Goal: Information Seeking & Learning: Learn about a topic

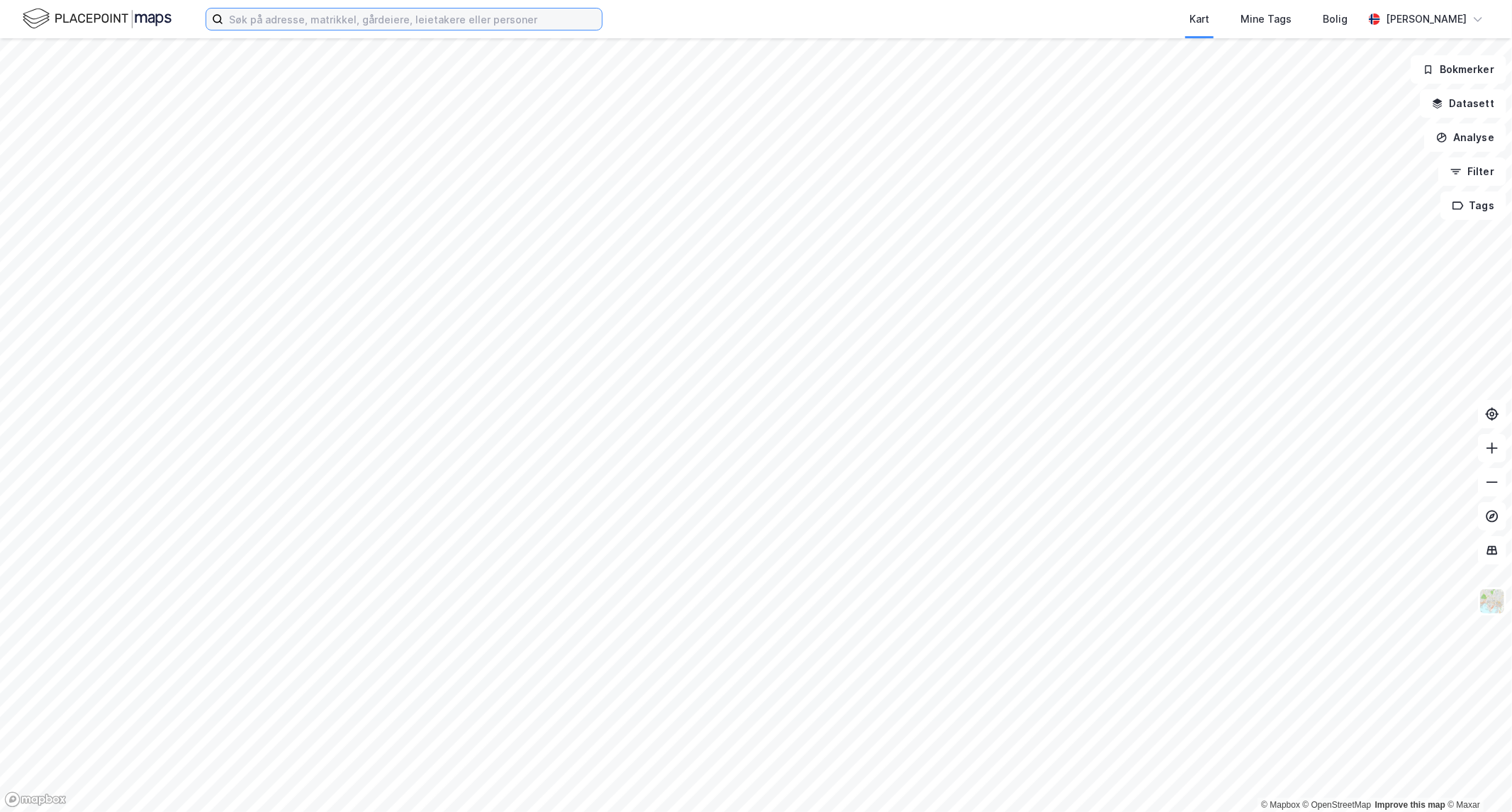
click at [239, 24] on input at bounding box center [412, 19] width 378 height 21
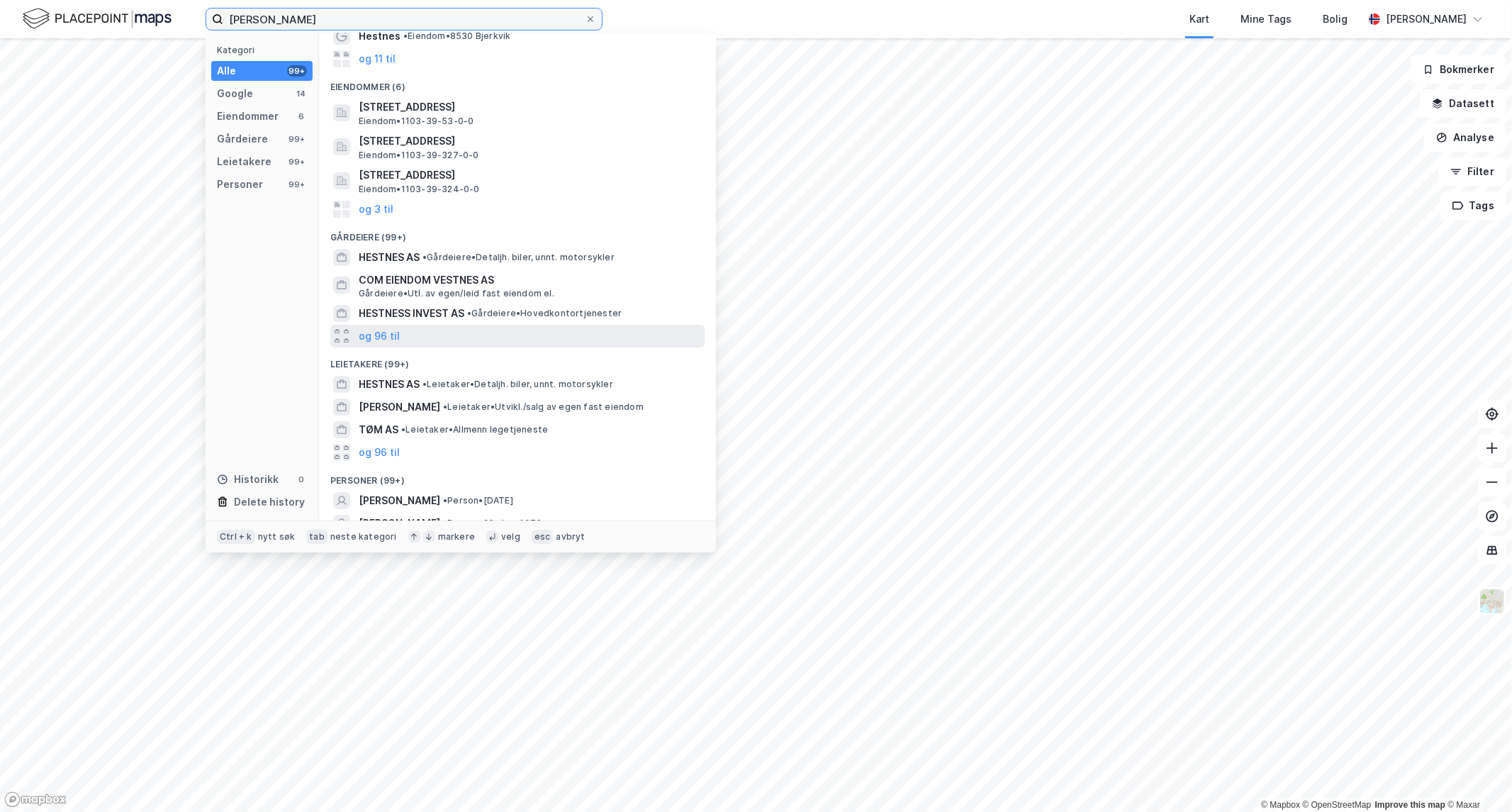
scroll to position [138, 0]
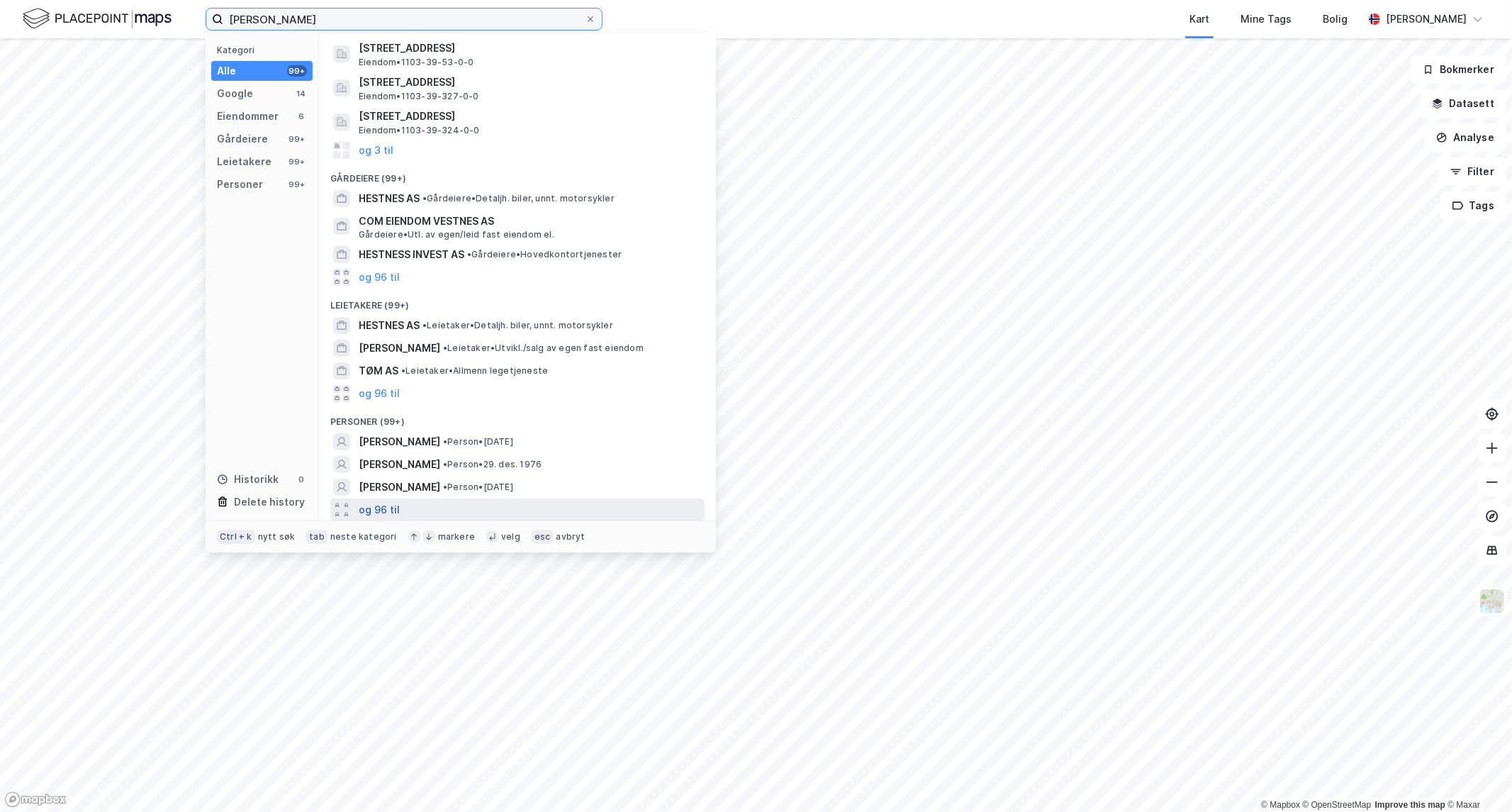
type input "[PERSON_NAME]"
click at [377, 507] on button "og 96 til" at bounding box center [378, 510] width 41 height 17
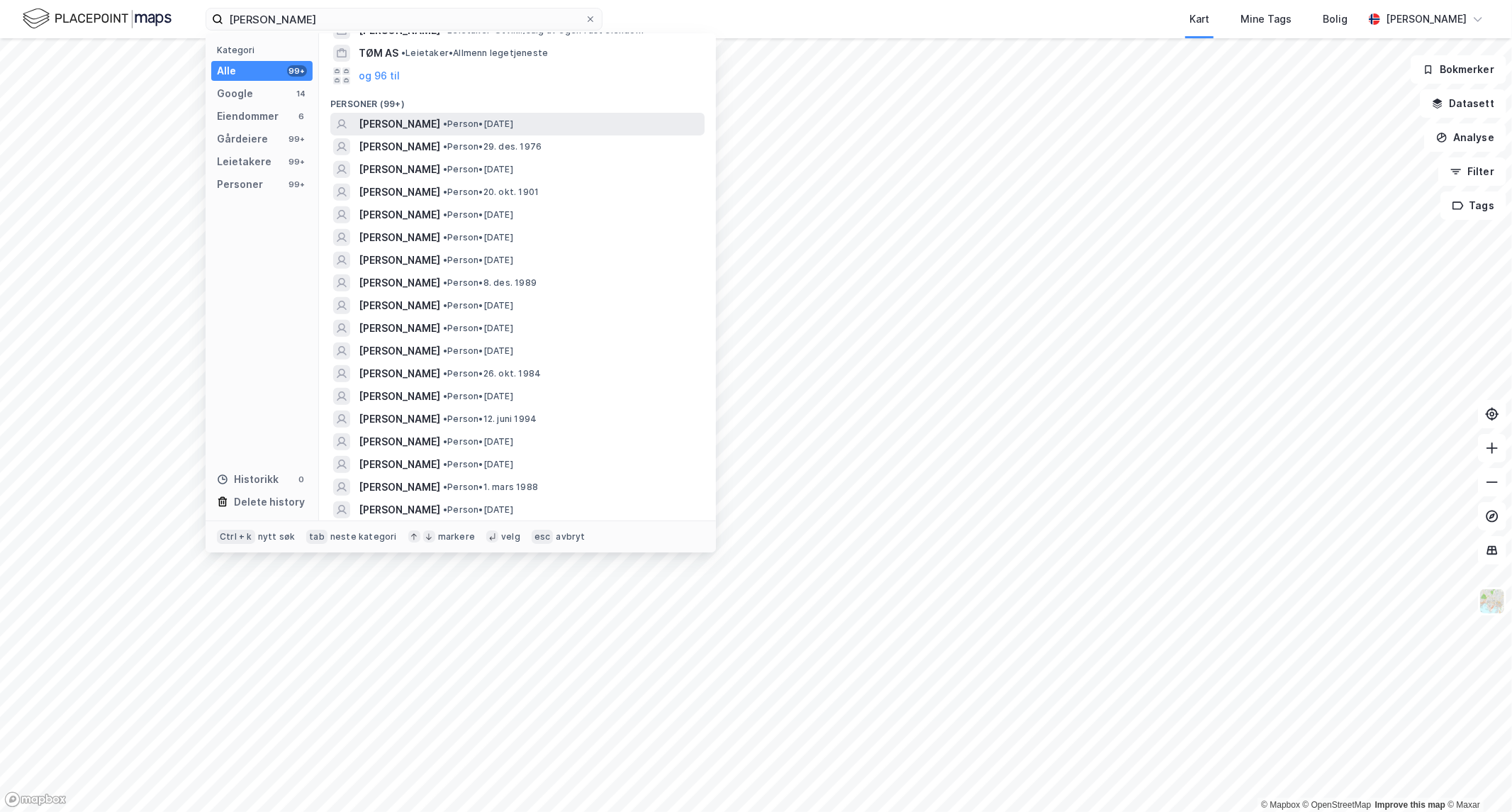
scroll to position [454, 0]
click at [378, 147] on span "[PERSON_NAME]" at bounding box center [399, 148] width 82 height 17
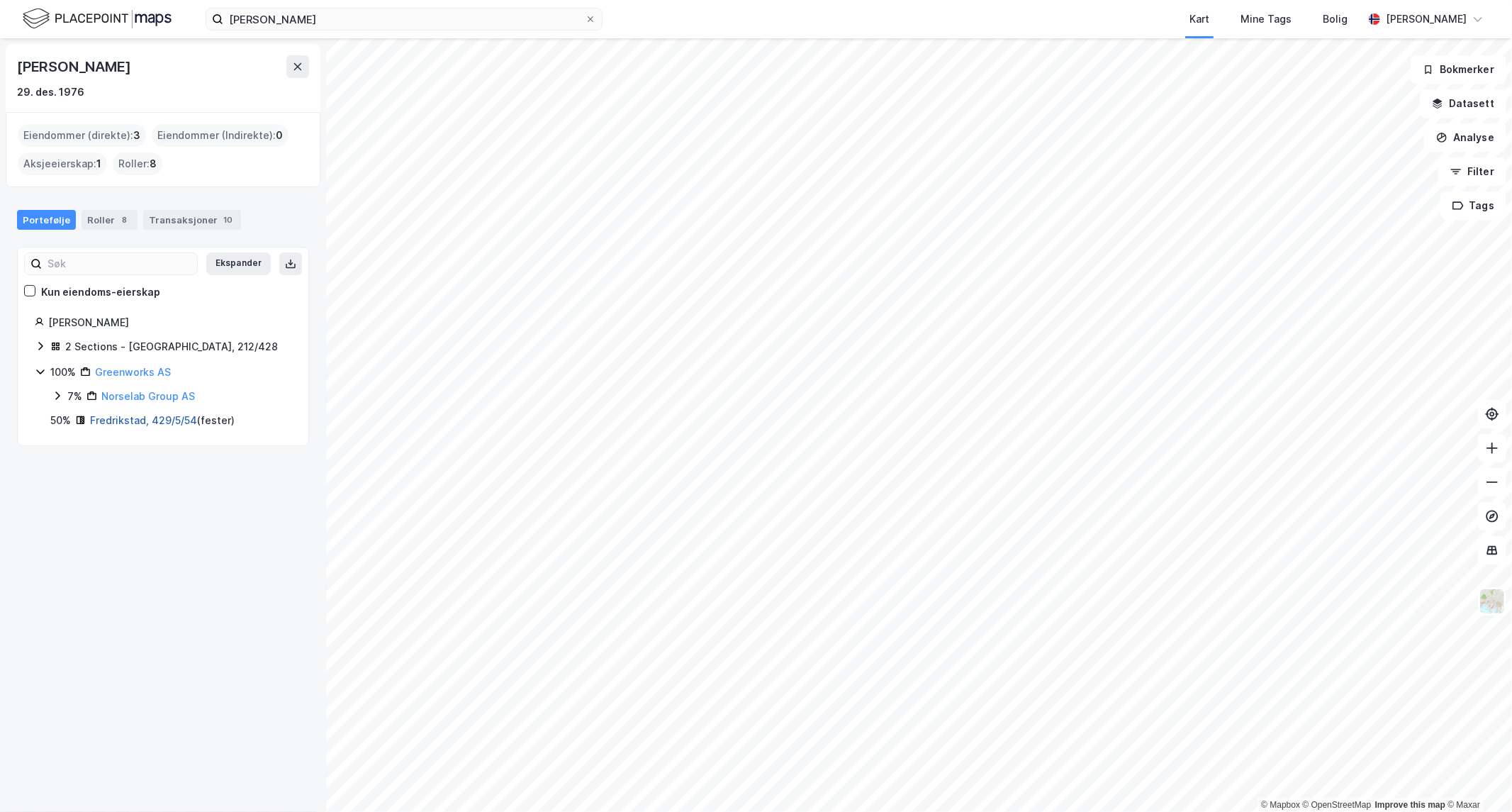
click at [104, 419] on link "Fredrikstad, 429/5/54" at bounding box center [143, 420] width 107 height 12
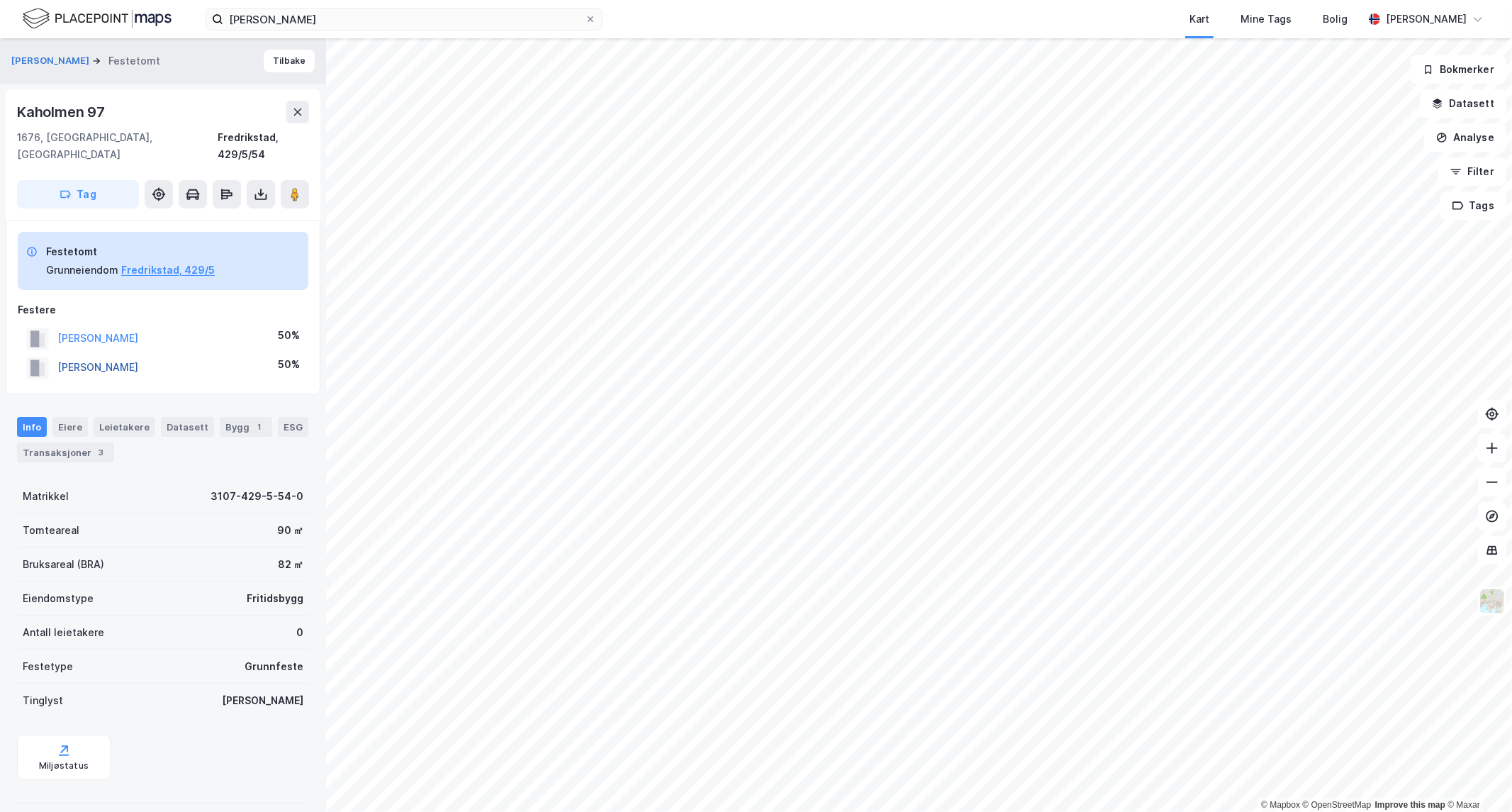
click at [0, 0] on button "[PERSON_NAME]" at bounding box center [0, 0] width 0 height 0
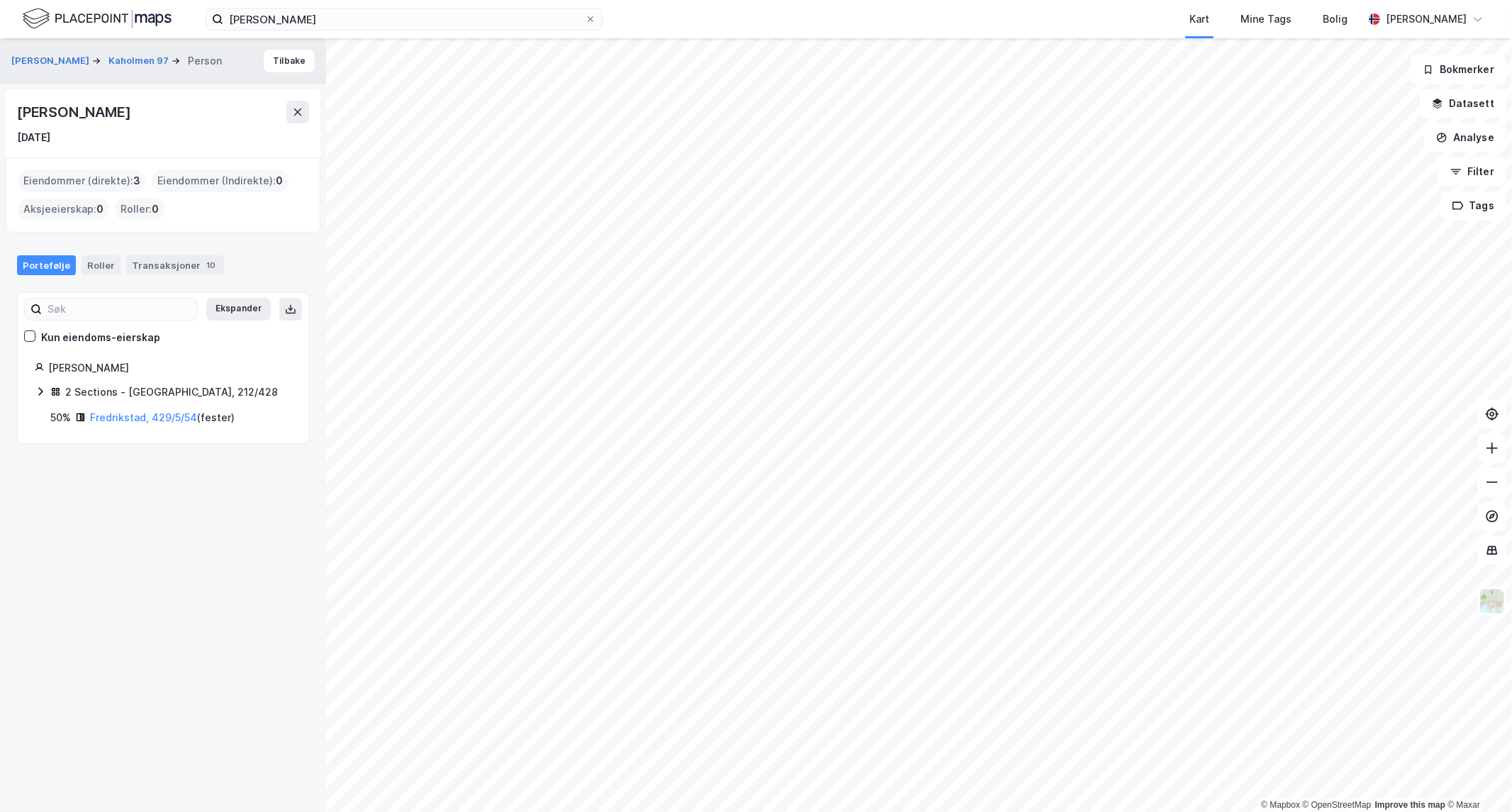
click at [43, 391] on icon at bounding box center [40, 392] width 4 height 9
click at [144, 414] on link "[GEOGRAPHIC_DATA], 212/428/0/2" at bounding box center [160, 425] width 106 height 29
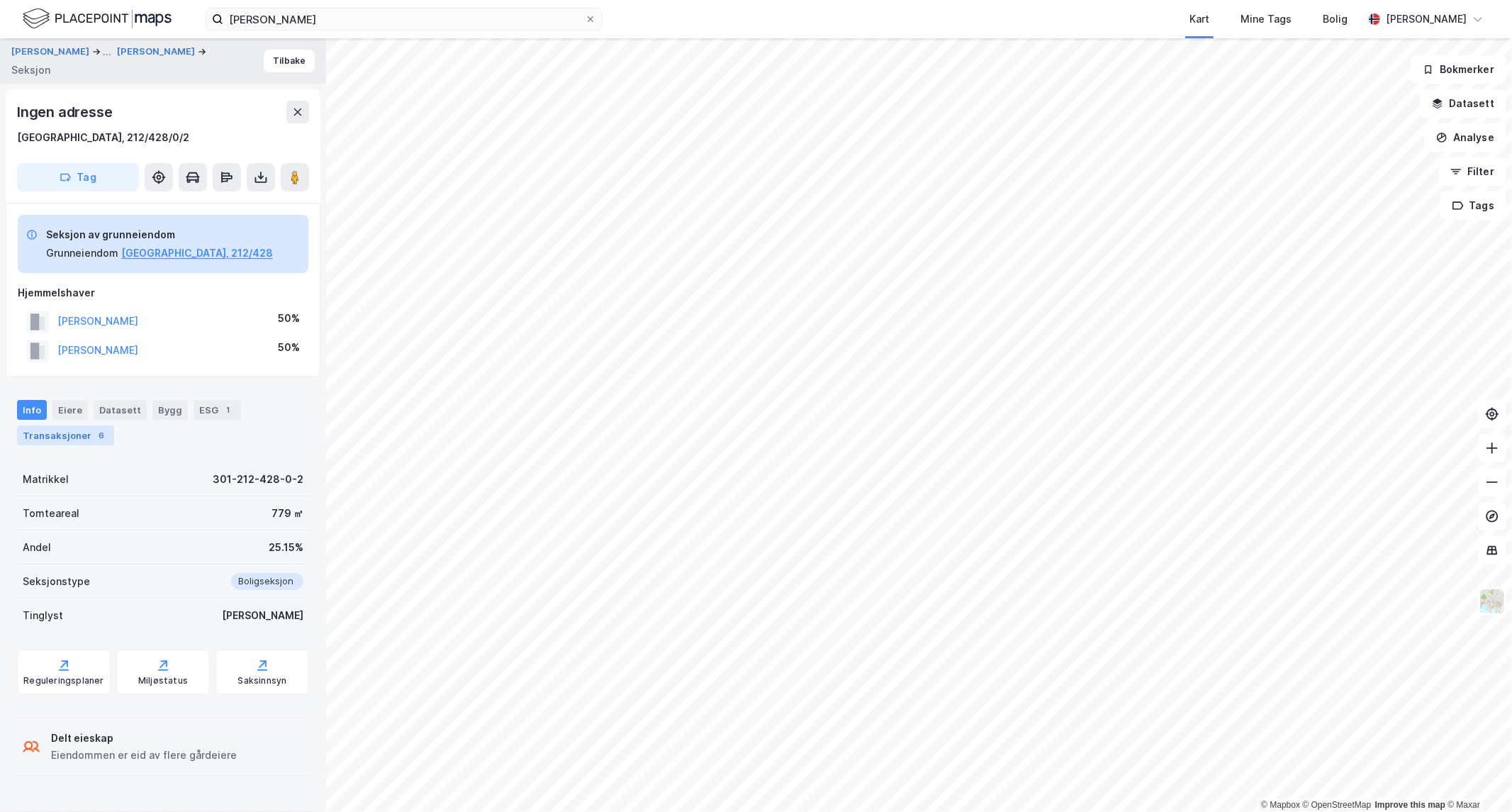
click at [60, 437] on div "Transaksjoner 6" at bounding box center [66, 435] width 97 height 20
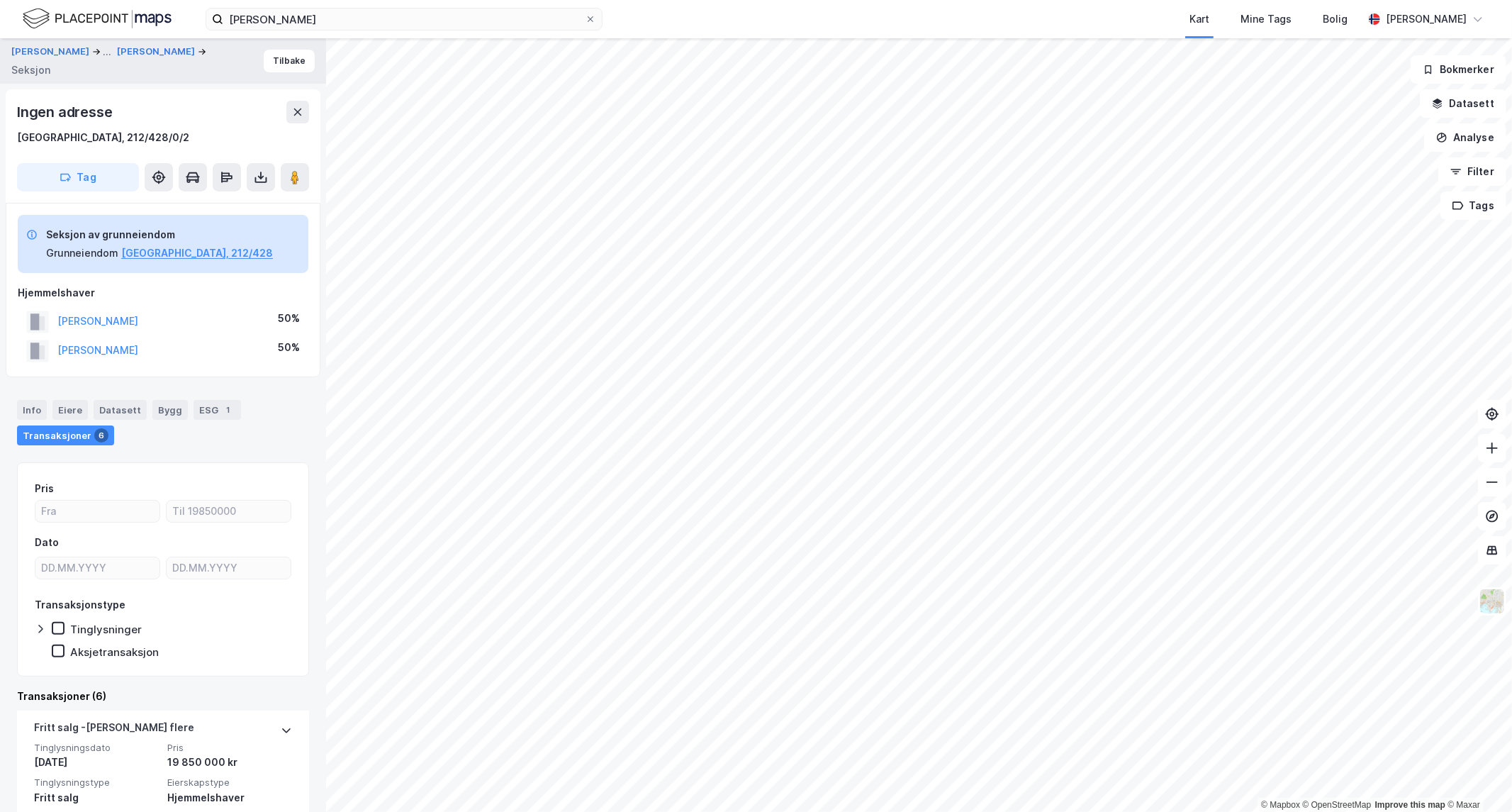
click at [260, 429] on div "Info Eiere Datasett Bygg ESG 1 Transaksjoner 6" at bounding box center [164, 422] width 292 height 45
click at [0, 0] on button "[PERSON_NAME]" at bounding box center [0, 0] width 0 height 0
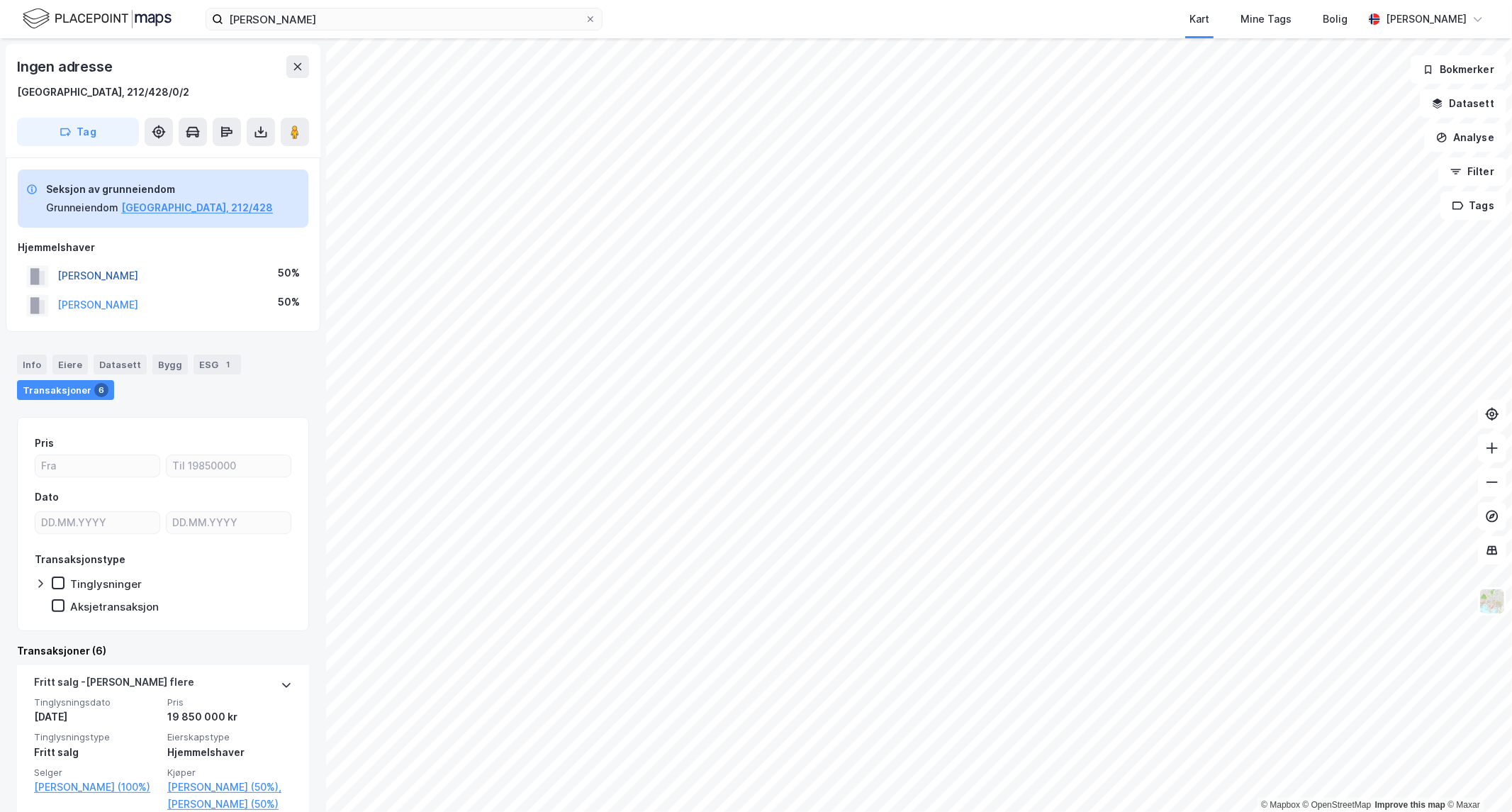
click at [0, 0] on button "[PERSON_NAME]" at bounding box center [0, 0] width 0 height 0
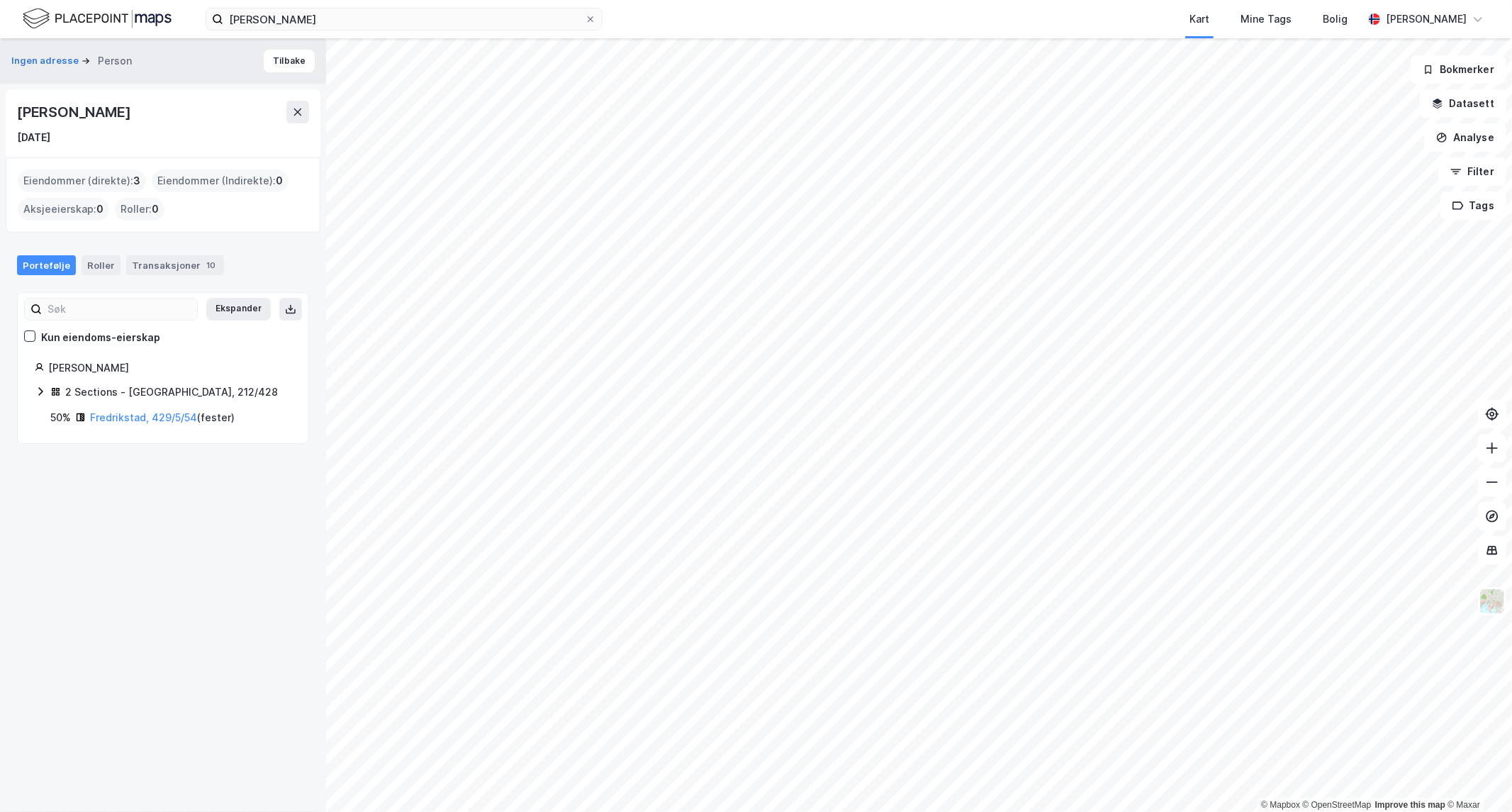
click at [44, 393] on icon at bounding box center [40, 391] width 11 height 11
click at [153, 453] on link "[GEOGRAPHIC_DATA], 212/428/0/5" at bounding box center [158, 466] width 106 height 29
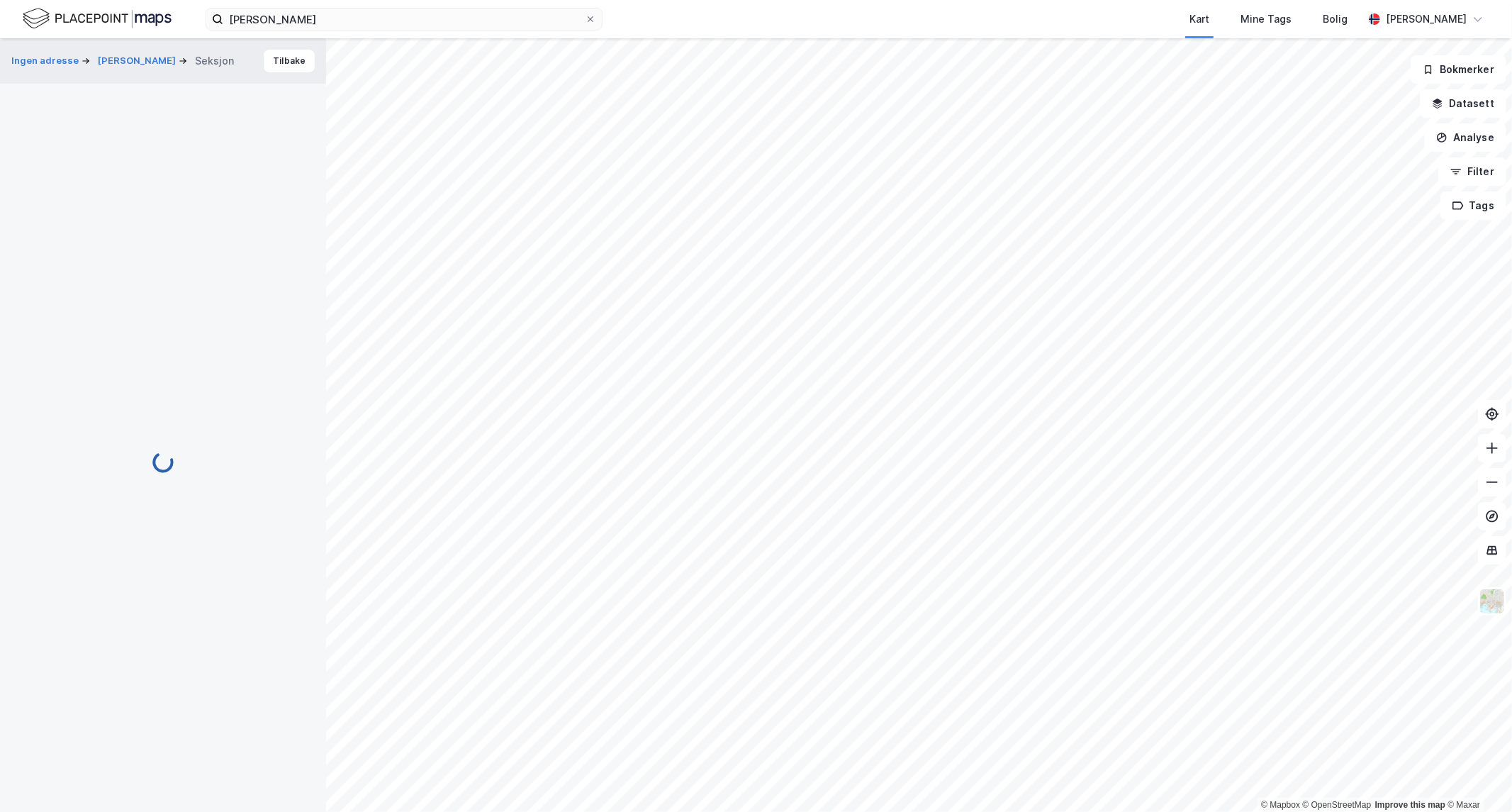
scroll to position [1, 0]
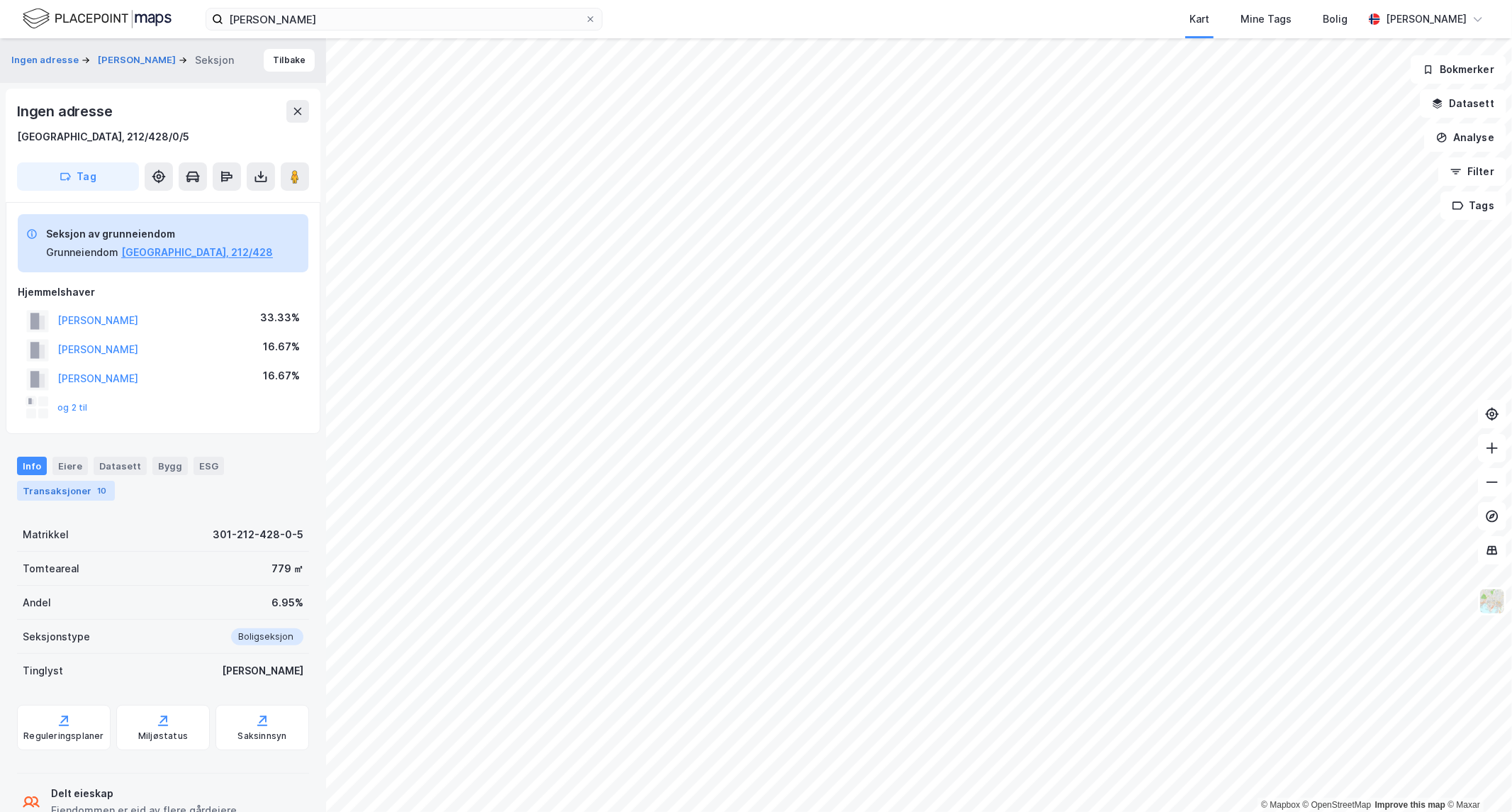
click at [57, 492] on div "Transaksjoner 10" at bounding box center [66, 490] width 97 height 20
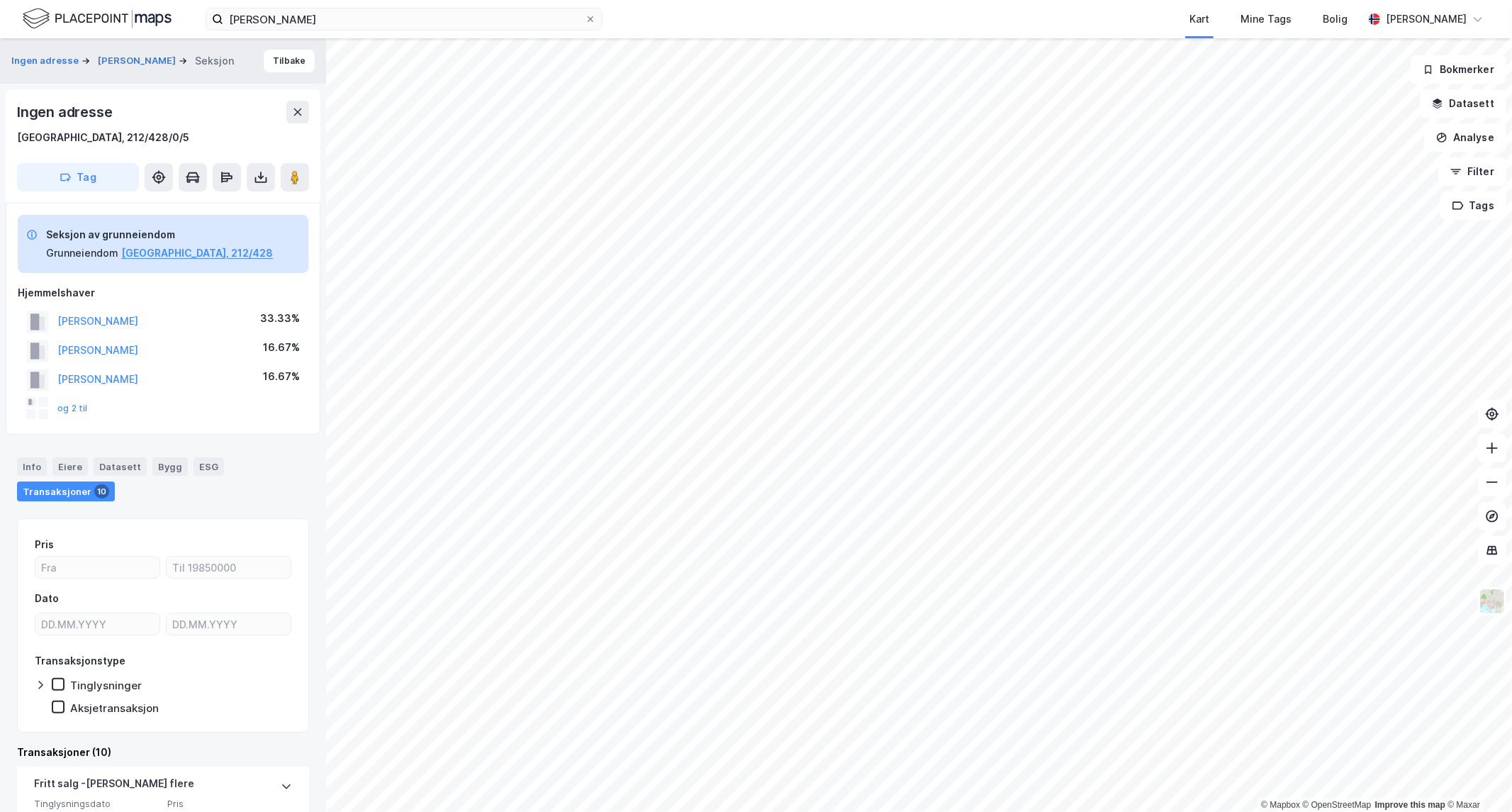
click at [178, 125] on div "Ingen adresse [GEOGRAPHIC_DATA], 212/428/0/5" at bounding box center [164, 124] width 292 height 45
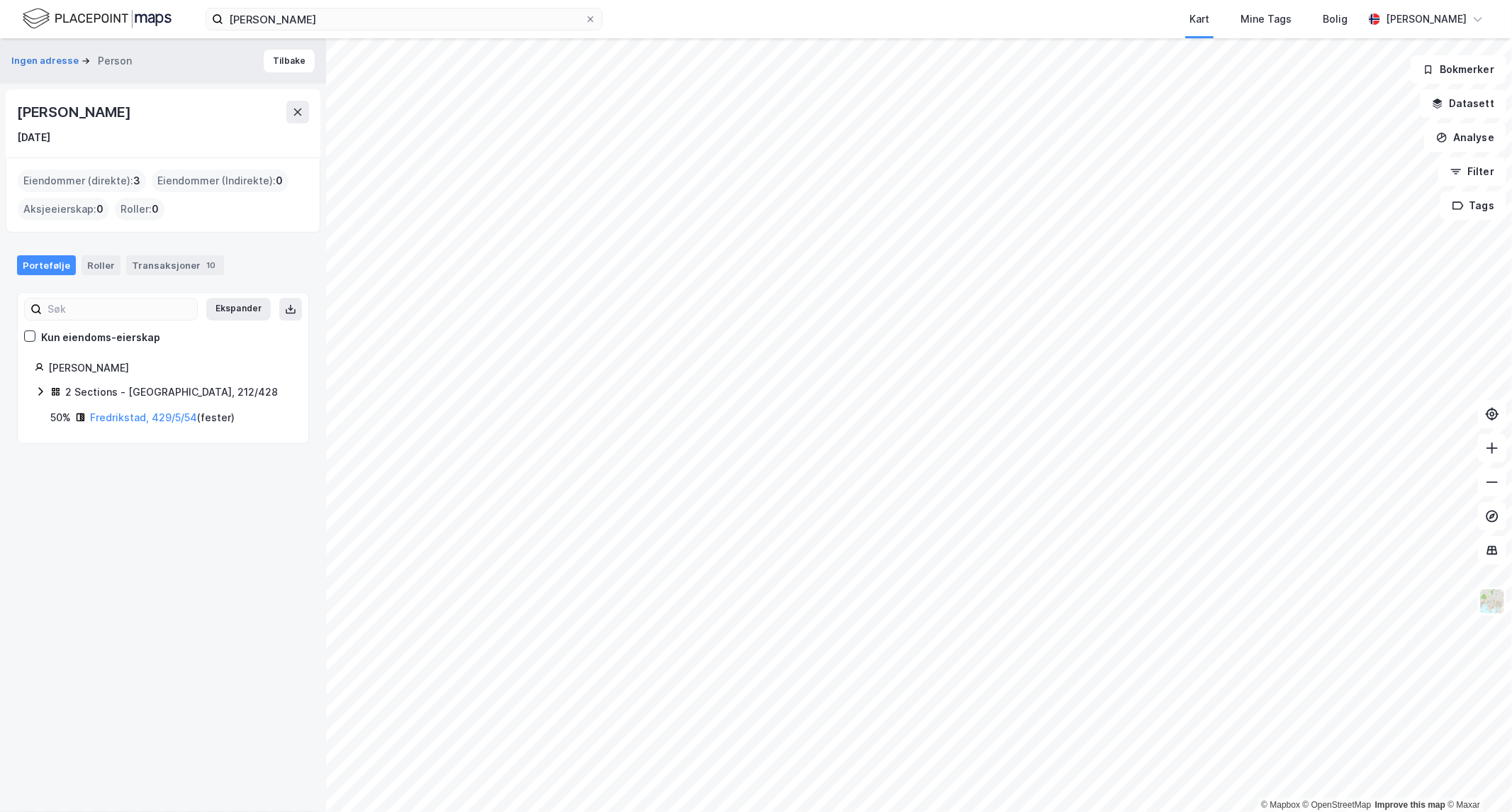
click at [40, 392] on icon at bounding box center [40, 391] width 11 height 11
click at [123, 409] on div "[GEOGRAPHIC_DATA], 212/428/0/2 ( hjemmelshaver )" at bounding box center [199, 426] width 184 height 34
click at [125, 415] on link "[GEOGRAPHIC_DATA], 212/428/0/2" at bounding box center [160, 425] width 106 height 29
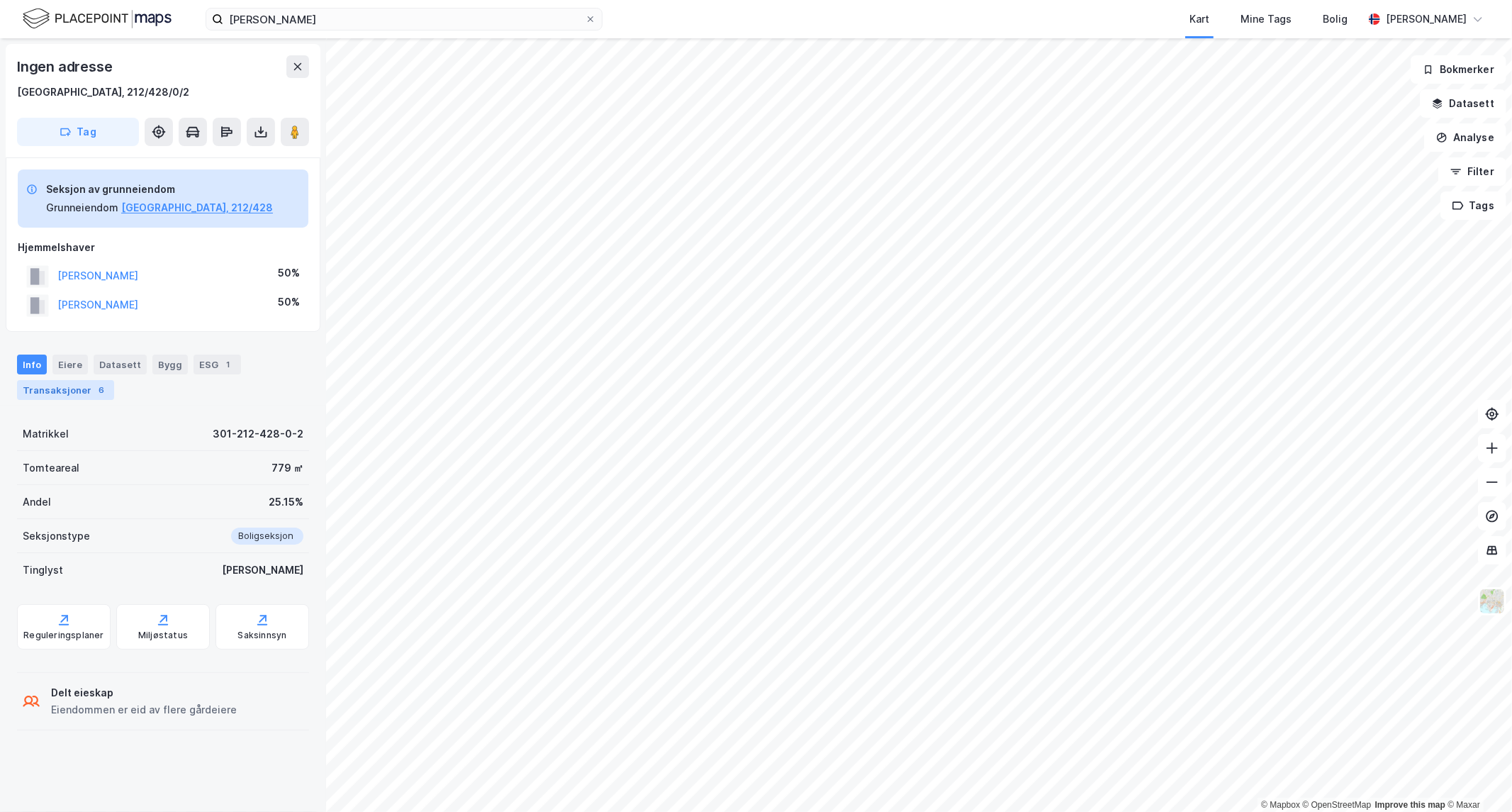
click at [80, 392] on div "Transaksjoner 6" at bounding box center [66, 390] width 97 height 20
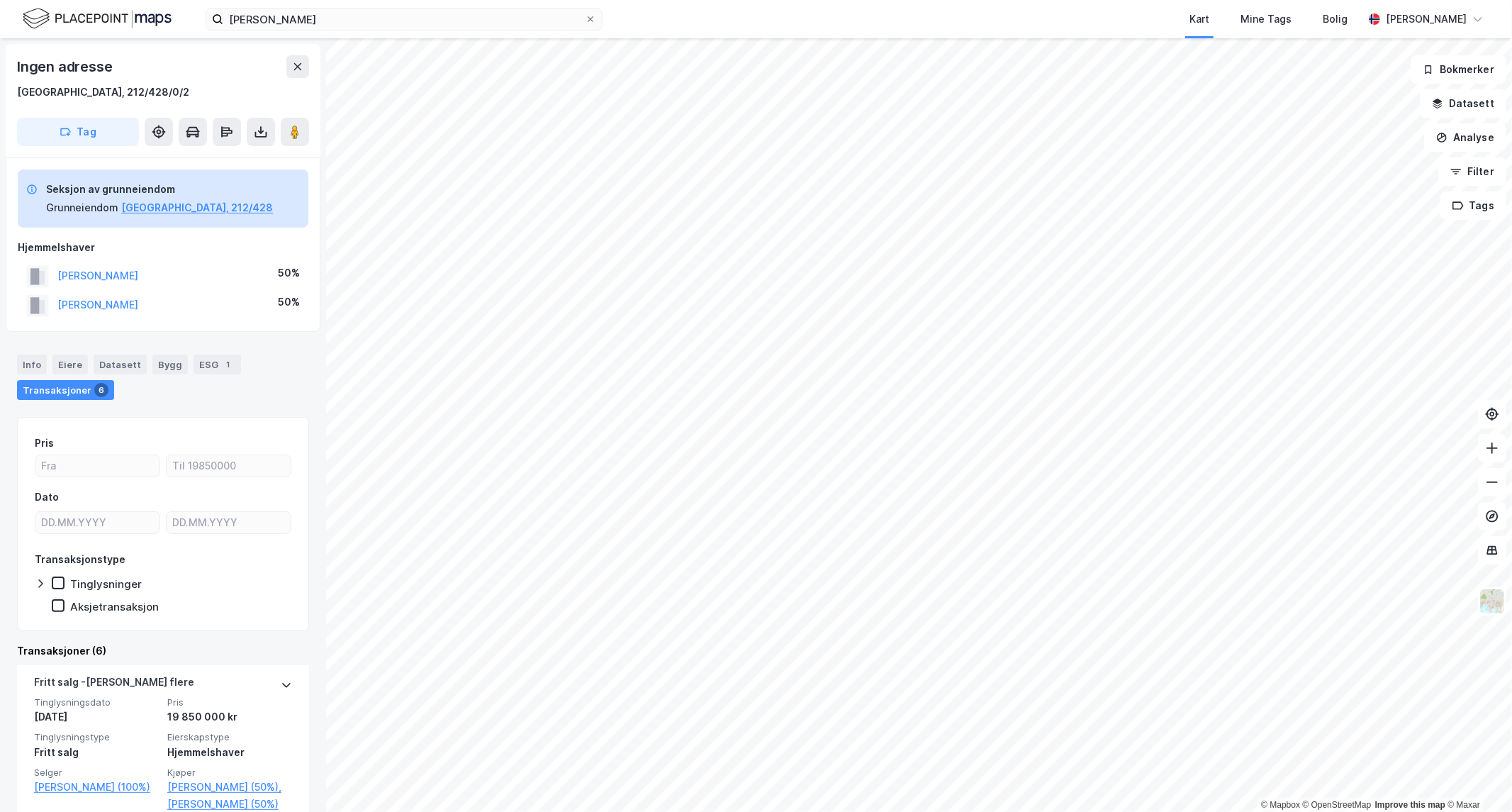
click at [248, 354] on div "Info Eiere Datasett Bygg ESG 1 Transaksjoner 6" at bounding box center [164, 377] width 292 height 45
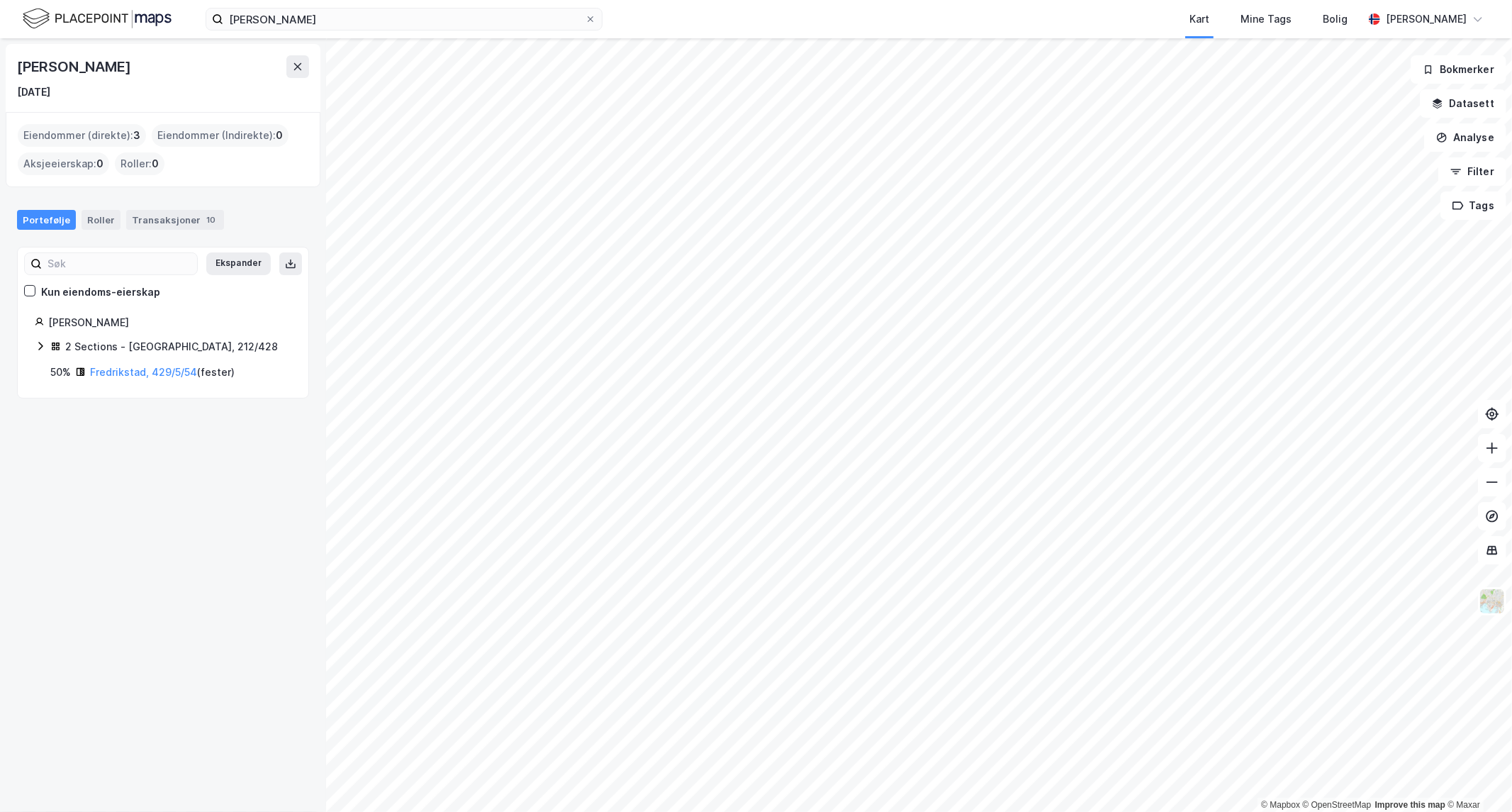
click at [39, 347] on icon at bounding box center [40, 346] width 11 height 11
click at [112, 407] on link "[GEOGRAPHIC_DATA], 212/428/0/5" at bounding box center [158, 421] width 106 height 29
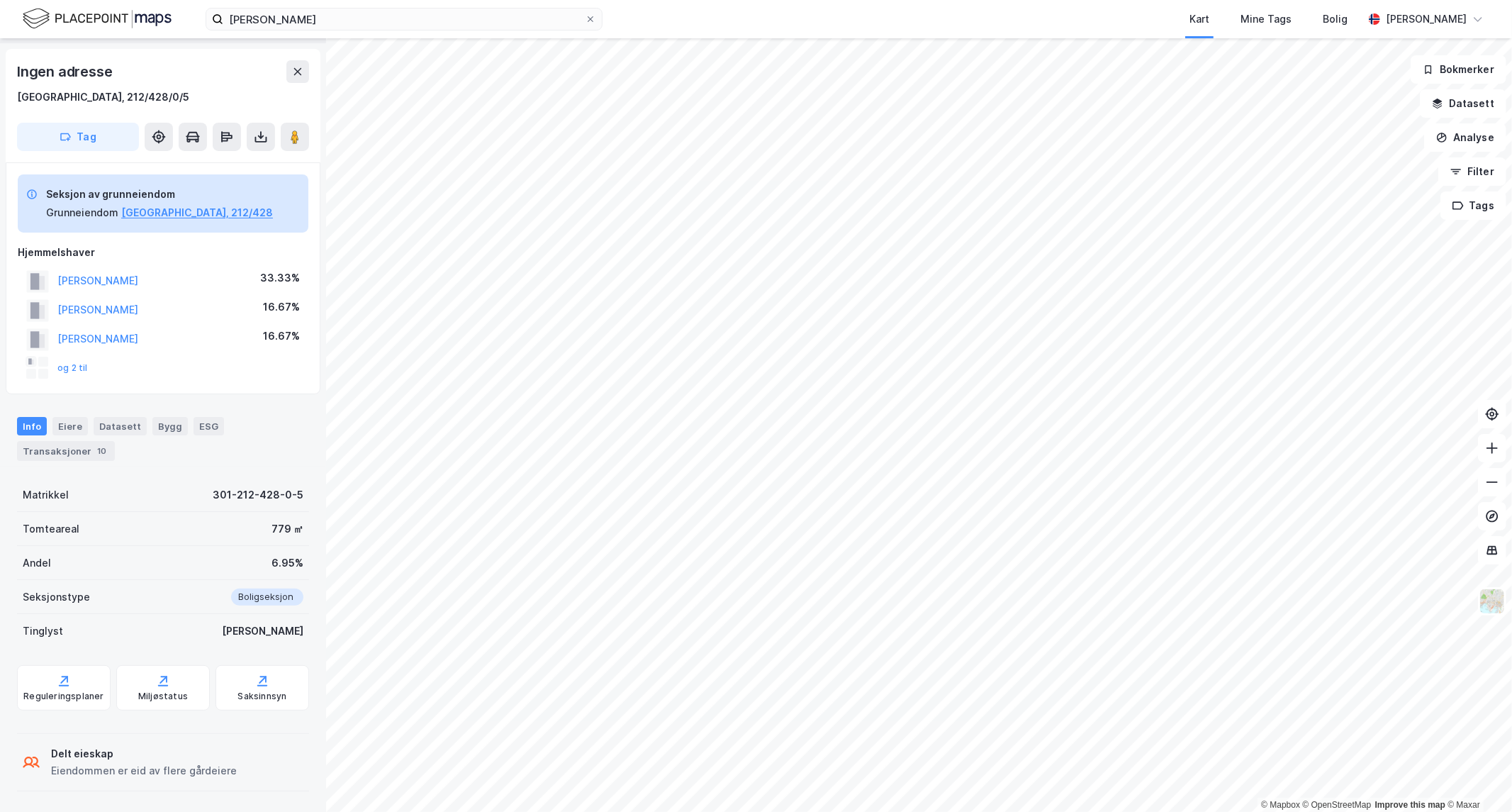
scroll to position [41, 0]
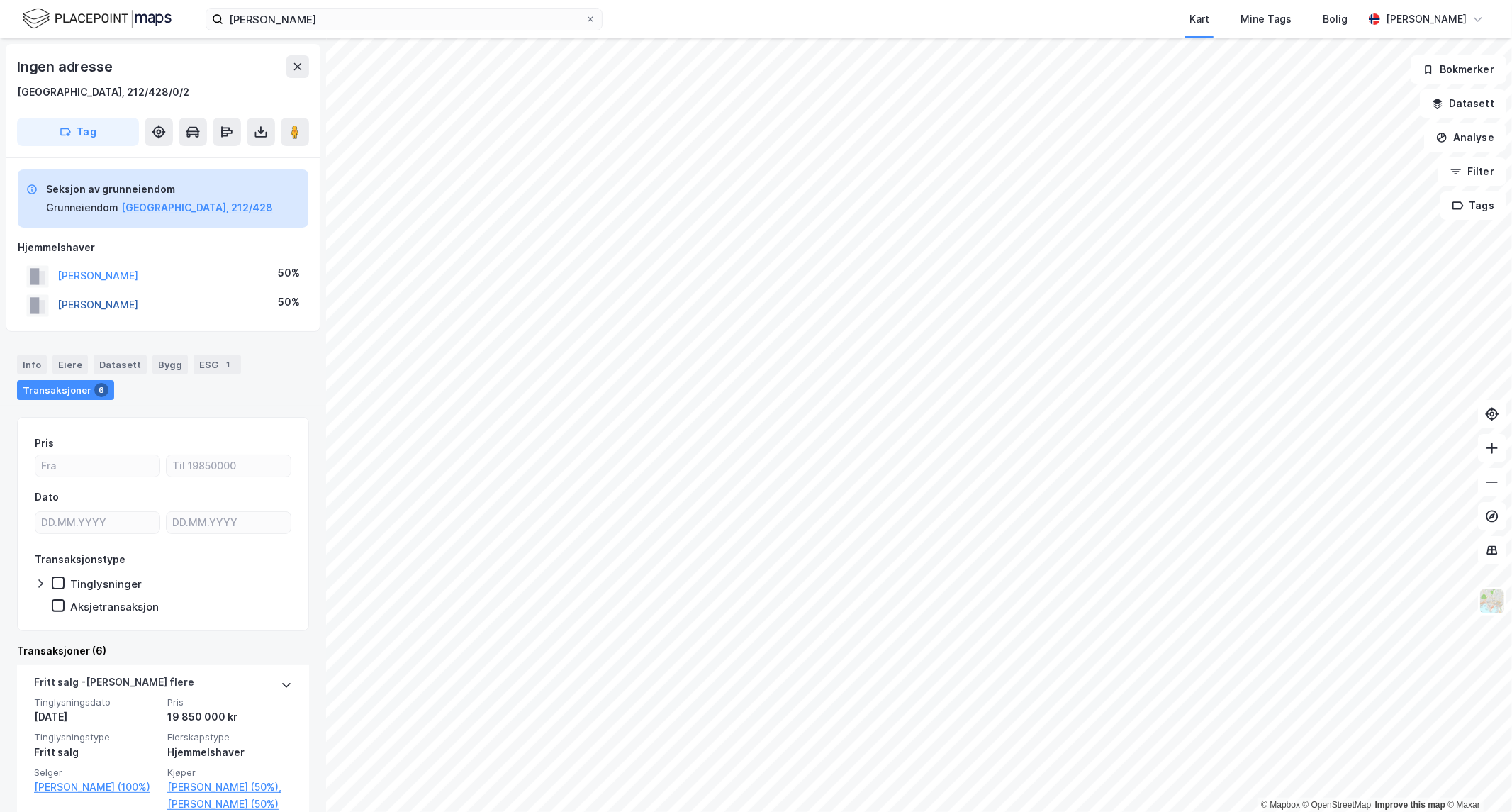
click at [0, 0] on button "[PERSON_NAME]" at bounding box center [0, 0] width 0 height 0
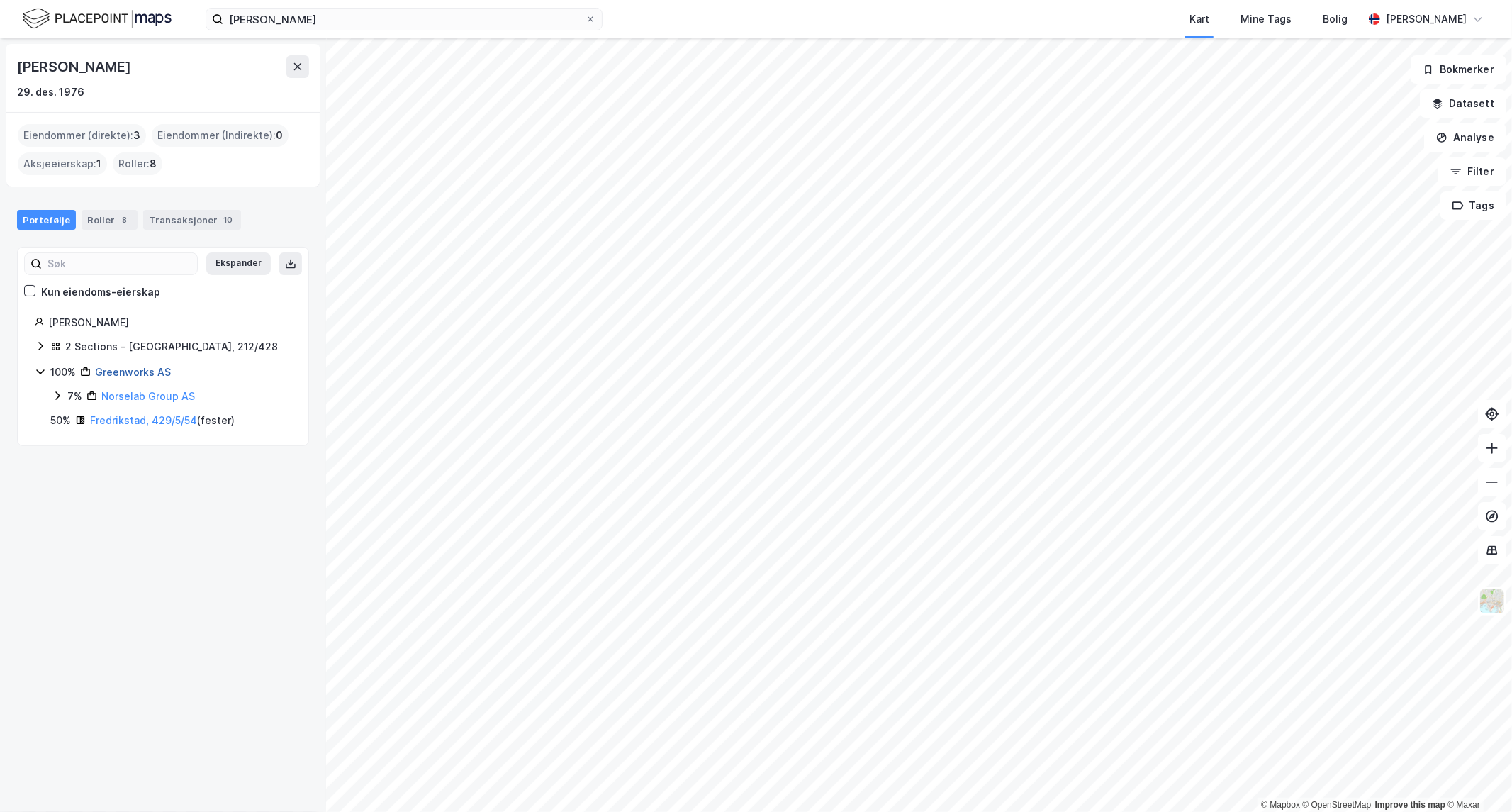
click at [124, 370] on link "Greenworks AS" at bounding box center [132, 372] width 76 height 12
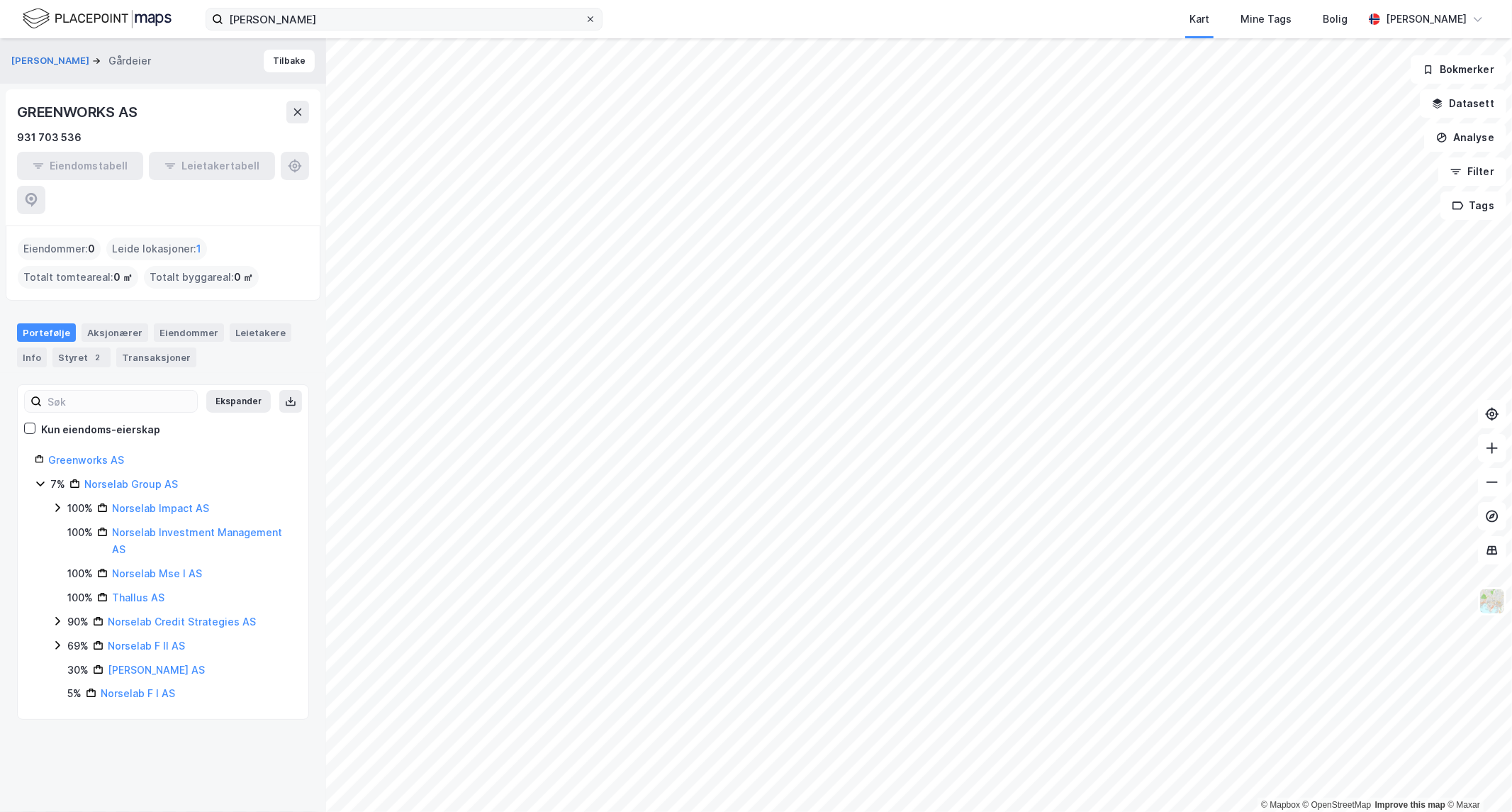
click at [590, 17] on icon at bounding box center [591, 19] width 9 height 9
click at [585, 17] on input "[PERSON_NAME]" at bounding box center [404, 19] width 361 height 21
